Goal: Task Accomplishment & Management: Complete application form

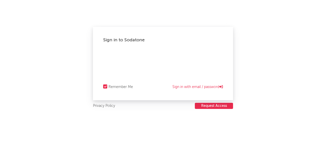
select select "recorded_music"
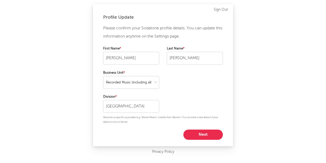
click at [198, 131] on button "Next" at bounding box center [203, 134] width 40 height 10
select select "marketing"
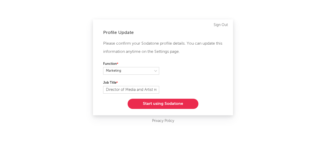
click at [188, 106] on button "Start using Sodatone" at bounding box center [163, 104] width 71 height 10
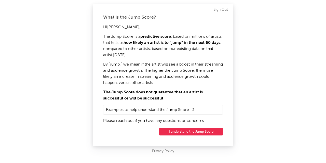
click at [194, 134] on button "I understand the Jump Score" at bounding box center [191, 132] width 64 height 8
